Goal: Transaction & Acquisition: Purchase product/service

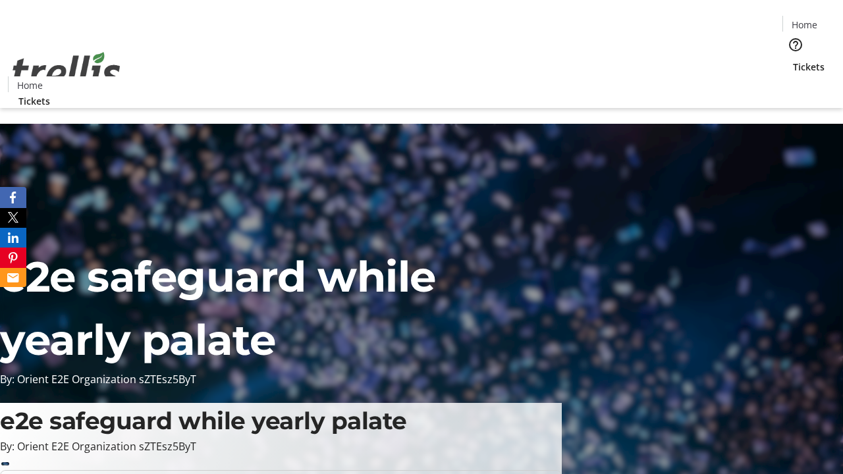
click at [793, 60] on span "Tickets" at bounding box center [809, 67] width 32 height 14
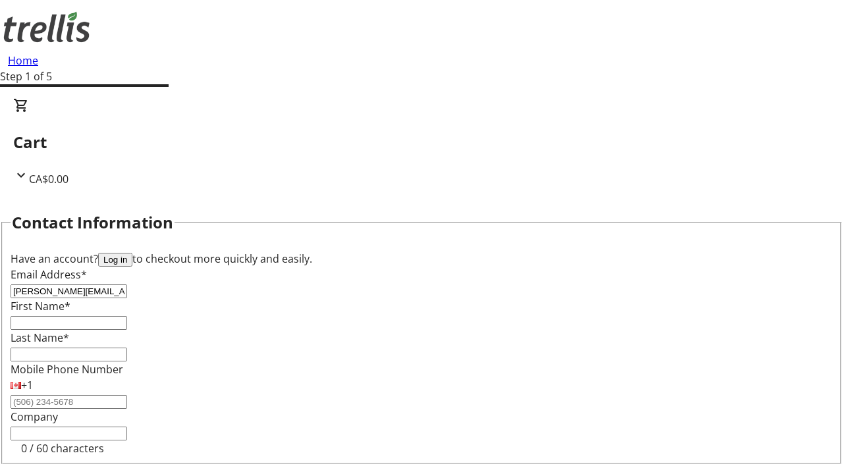
type input "[PERSON_NAME][EMAIL_ADDRESS][DOMAIN_NAME]"
type input "[PERSON_NAME]"
